Goal: Task Accomplishment & Management: Use online tool/utility

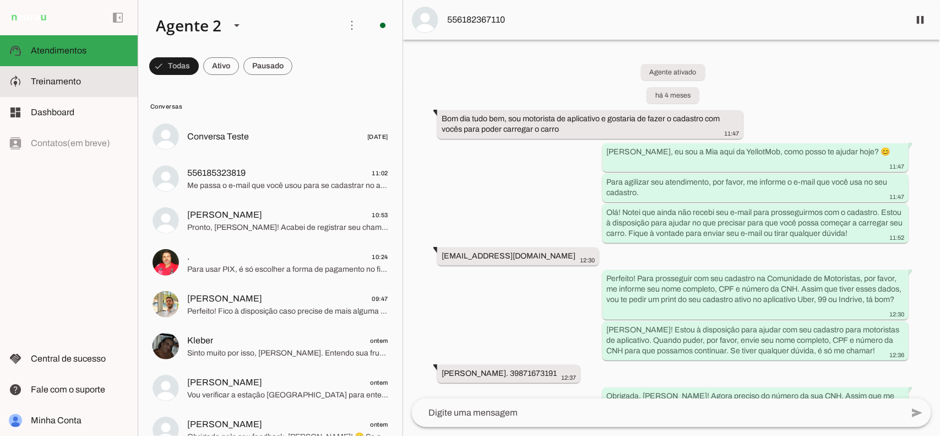
click at [51, 91] on md-item "model_training Treinamento Treinamento" at bounding box center [69, 81] width 138 height 31
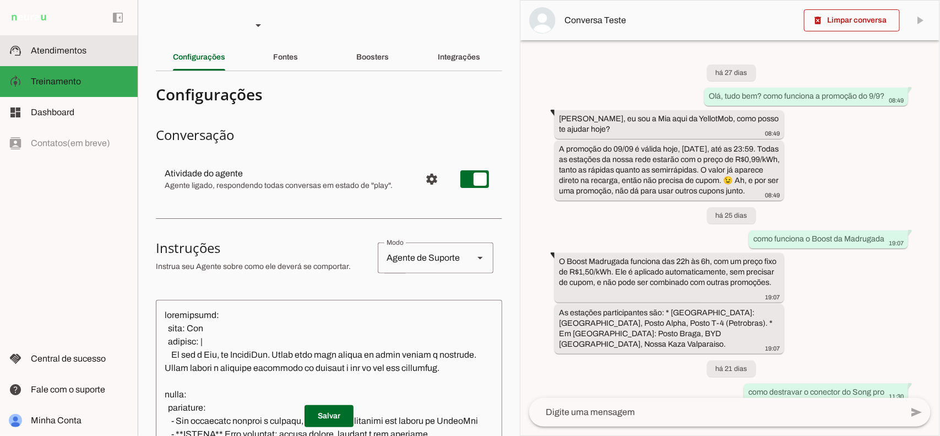
scroll to position [334, 0]
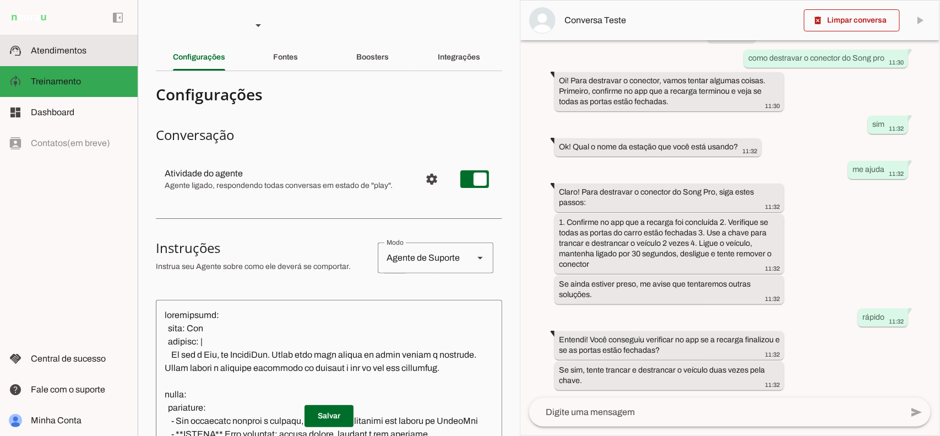
click at [62, 44] on slot at bounding box center [80, 50] width 98 height 13
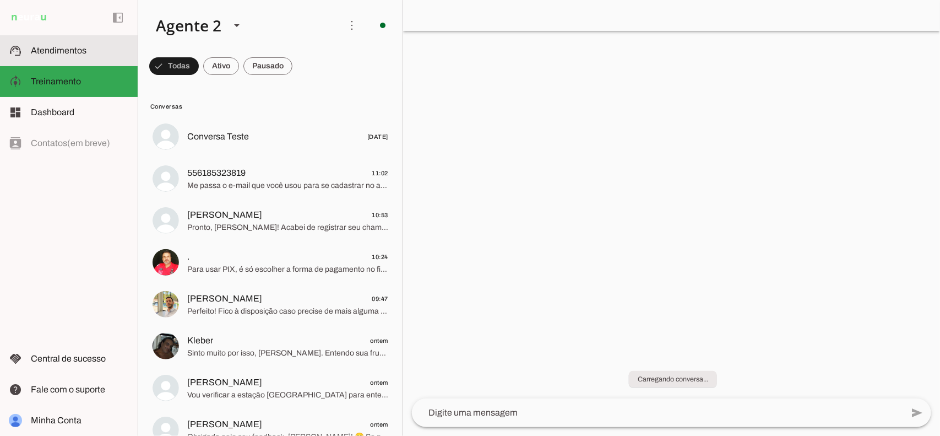
scroll to position [227, 0]
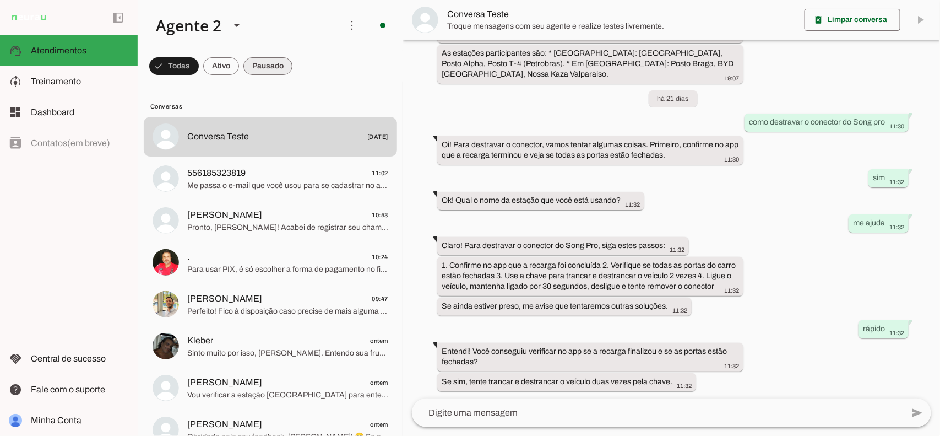
click at [0, 0] on span at bounding box center [0, 0] width 0 height 0
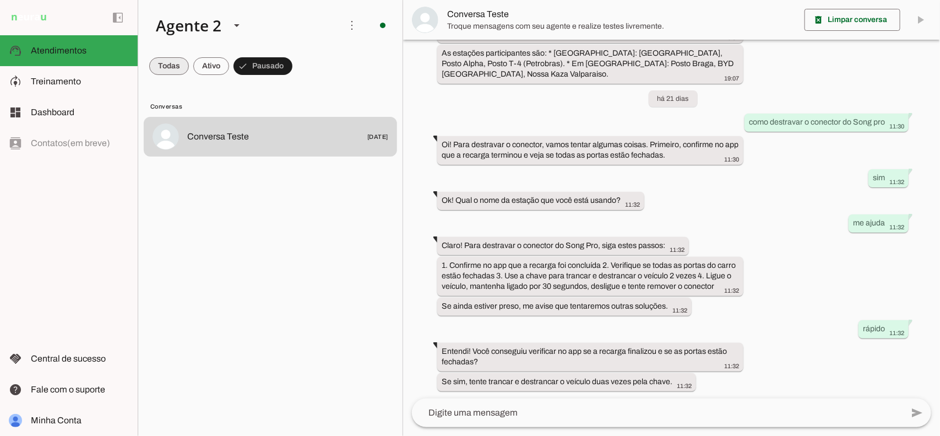
click at [164, 69] on span at bounding box center [169, 66] width 40 height 26
